Goal: Transaction & Acquisition: Purchase product/service

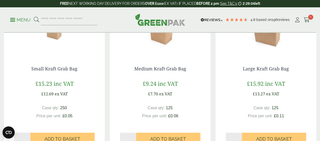
scroll to position [412, 0]
click at [51, 56] on img at bounding box center [54, 23] width 101 height 63
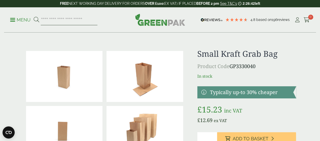
click at [68, 20] on input "search" at bounding box center [69, 20] width 57 height 11
type input "**********"
click at [34, 17] on button at bounding box center [37, 20] width 6 height 7
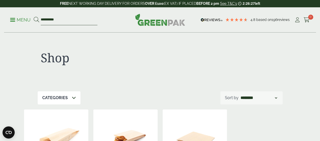
click at [61, 19] on input "**********" at bounding box center [69, 20] width 57 height 11
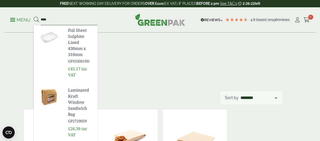
type input "****"
click at [34, 17] on button at bounding box center [37, 20] width 6 height 7
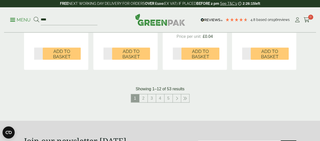
scroll to position [560, 0]
click at [143, 102] on link "2" at bounding box center [143, 98] width 8 height 8
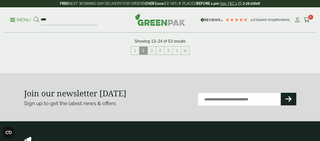
scroll to position [596, 0]
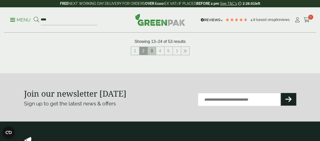
click at [151, 55] on link "3" at bounding box center [152, 51] width 8 height 8
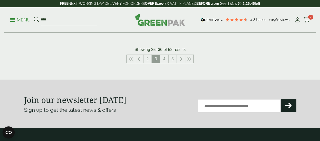
scroll to position [588, 0]
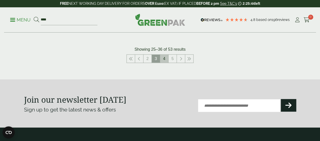
click at [163, 63] on link "4" at bounding box center [164, 59] width 8 height 8
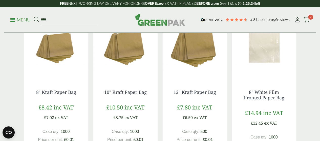
scroll to position [266, 0]
click at [190, 57] on img at bounding box center [195, 48] width 64 height 63
